Goal: Navigation & Orientation: Find specific page/section

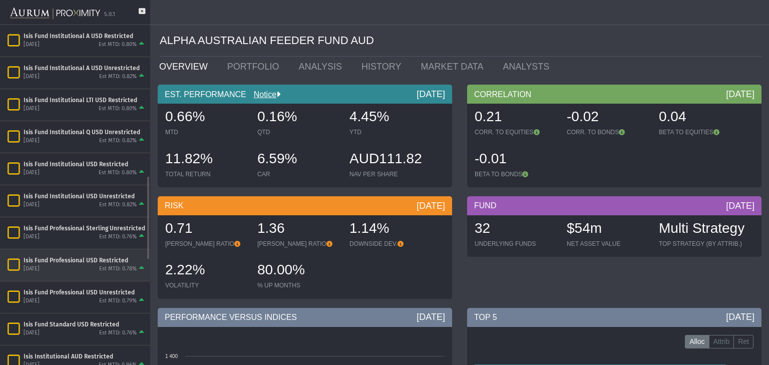
scroll to position [737, 0]
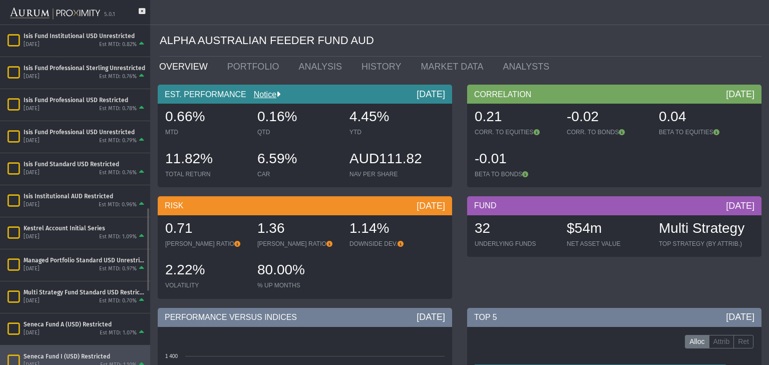
click at [71, 353] on div "Seneca Fund I (USD) Restricted" at bounding box center [85, 357] width 123 height 8
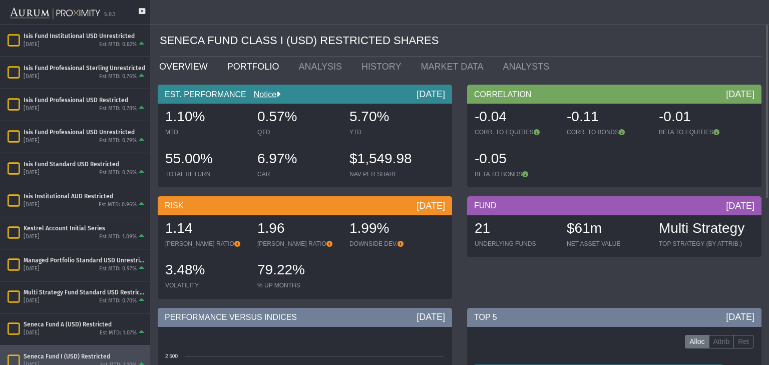
click at [240, 69] on link "PORTFOLIO" at bounding box center [256, 67] width 72 height 20
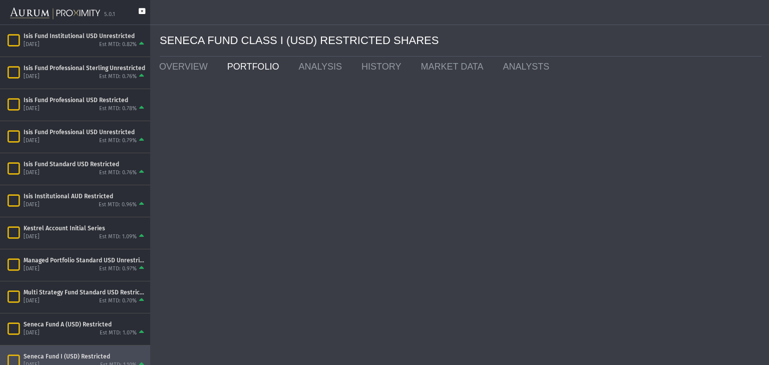
click at [141, 9] on icon at bounding box center [142, 16] width 7 height 17
